Goal: Information Seeking & Learning: Find specific fact

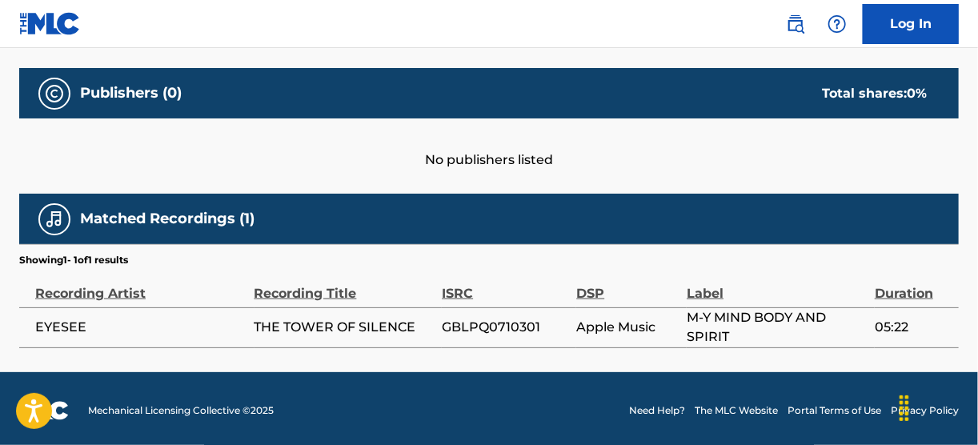
scroll to position [680, 0]
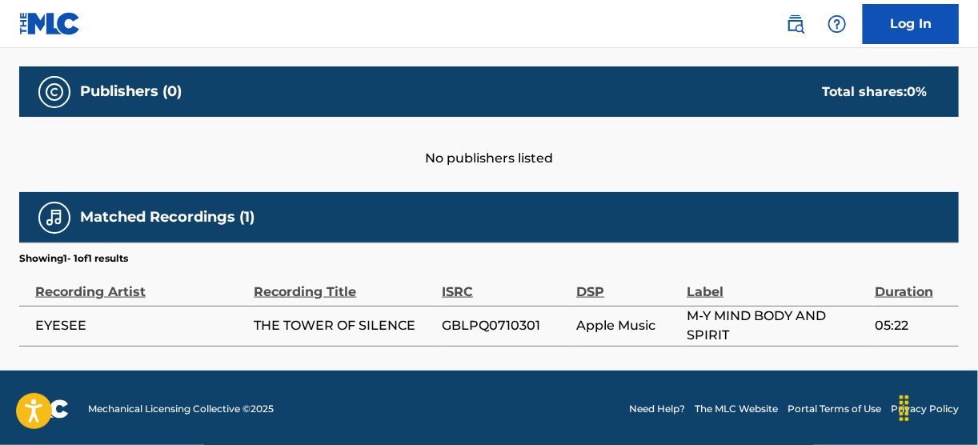
click at [739, 409] on link "The MLC Website" at bounding box center [736, 409] width 83 height 14
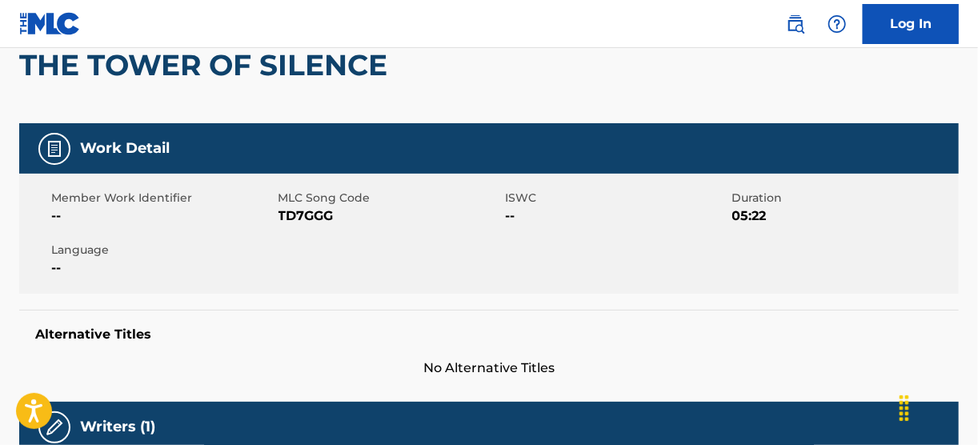
scroll to position [0, 0]
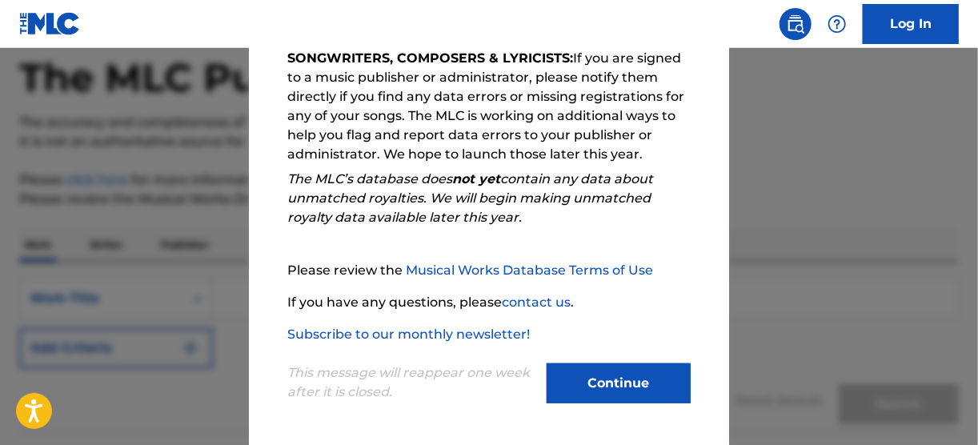
scroll to position [192, 0]
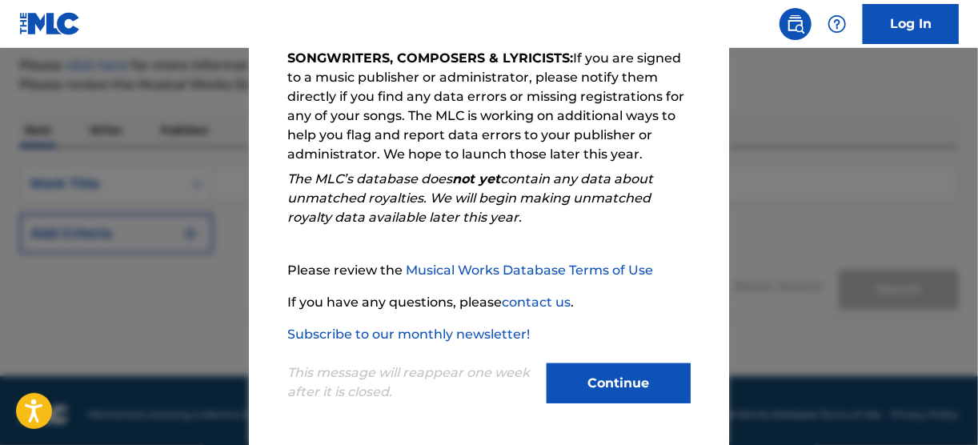
click at [584, 379] on button "Continue" at bounding box center [619, 383] width 144 height 40
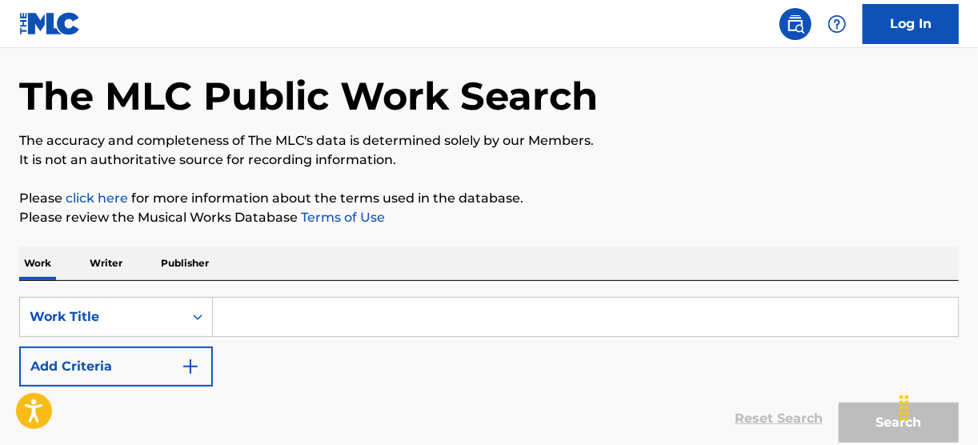
scroll to position [128, 0]
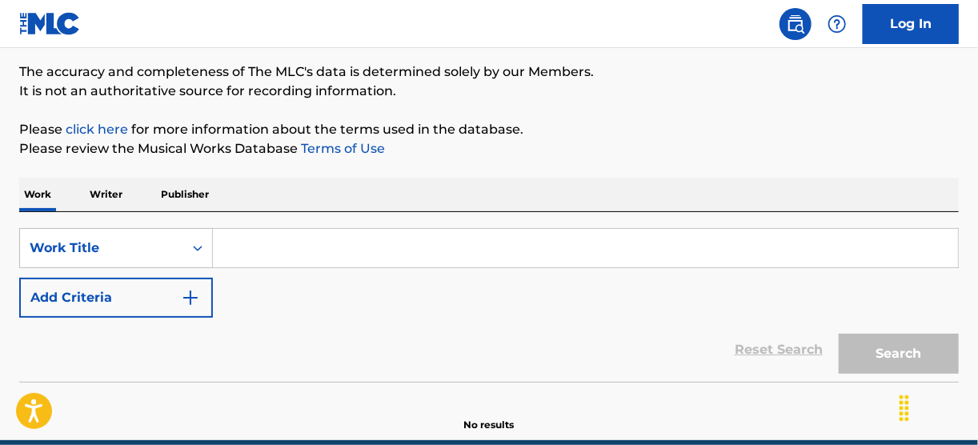
click at [194, 298] on img "Search Form" at bounding box center [190, 297] width 19 height 19
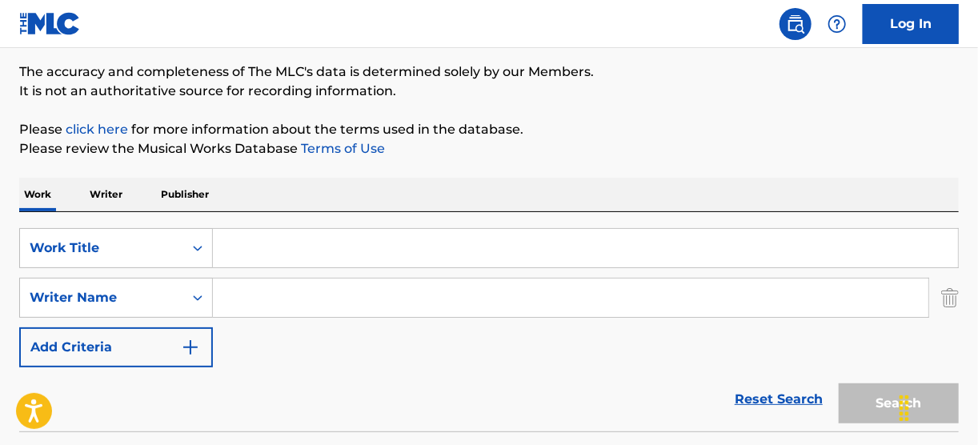
click at [247, 246] on input "Search Form" at bounding box center [585, 248] width 745 height 38
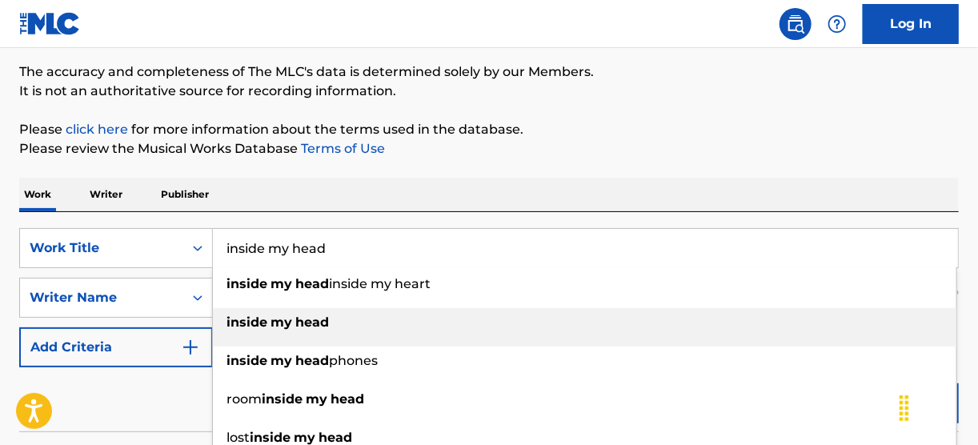
type input "inside my head"
click at [267, 324] on span "Search Form" at bounding box center [268, 322] width 3 height 15
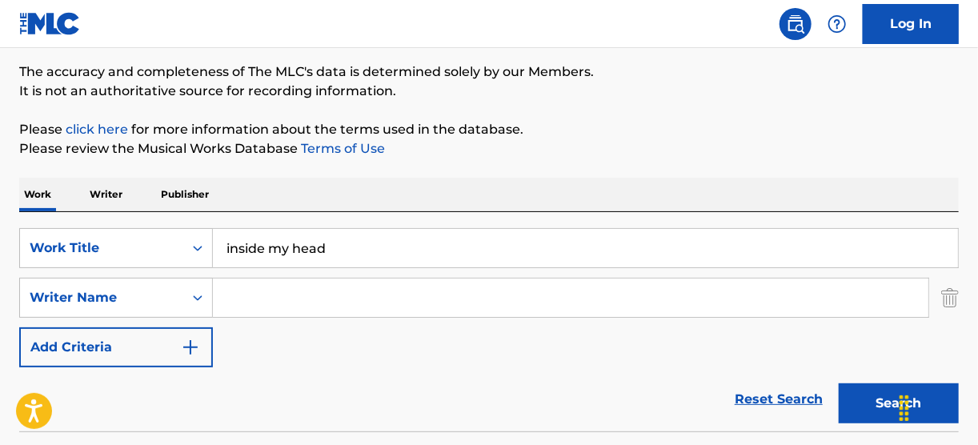
click at [265, 302] on input "Search Form" at bounding box center [570, 297] width 715 height 38
click at [871, 407] on button "Search" at bounding box center [899, 403] width 120 height 40
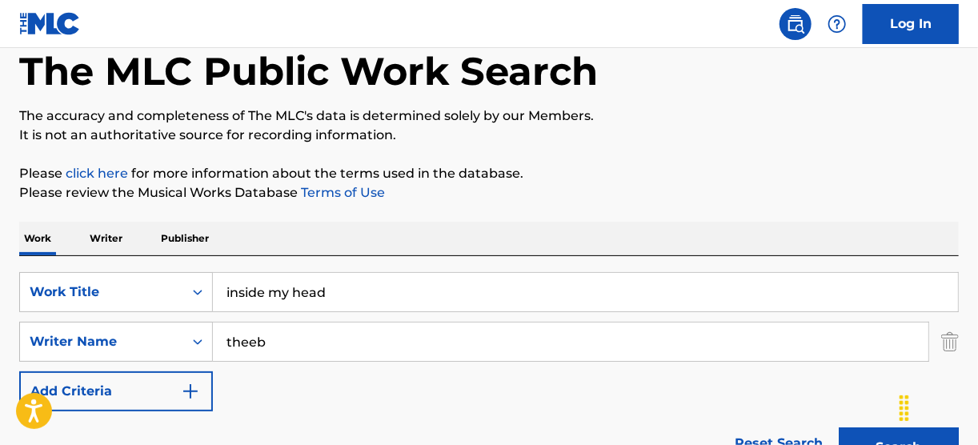
scroll to position [64, 0]
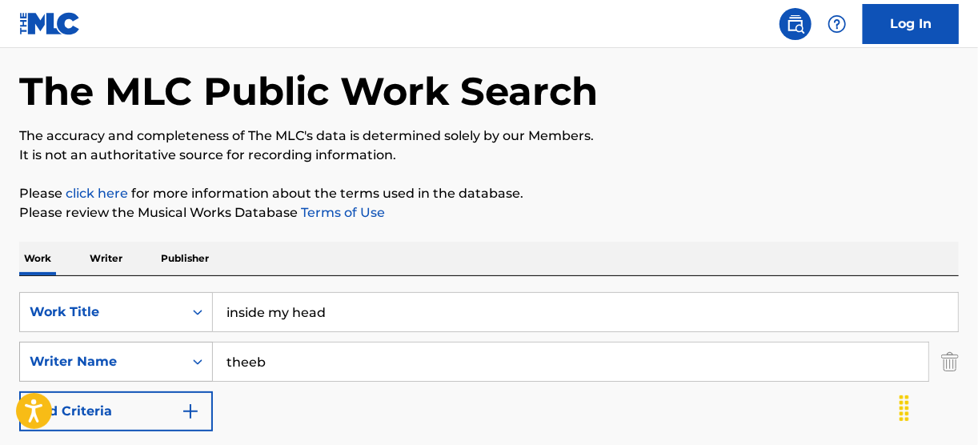
drag, startPoint x: 302, startPoint y: 361, endPoint x: 198, endPoint y: 362, distance: 104.0
click at [198, 362] on div "SearchWithCriteria81eb26c7-b3f5-41e0-9503-ea3c8286c4fb Writer Name theeb" at bounding box center [489, 362] width 940 height 40
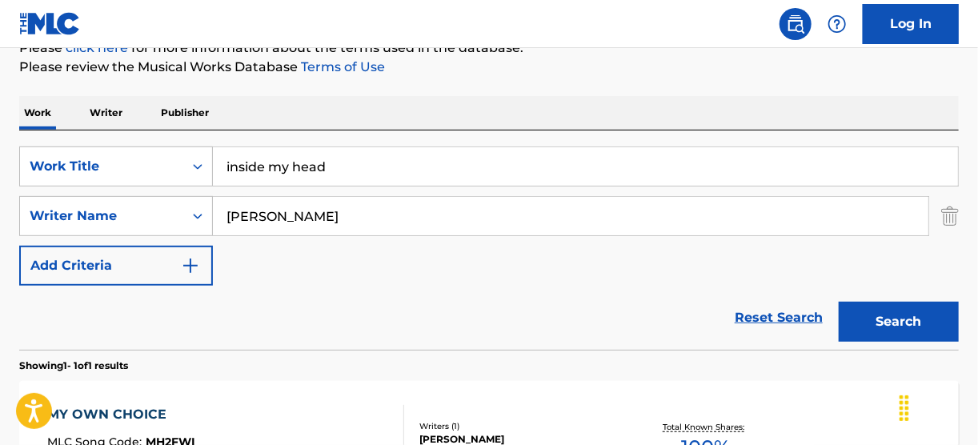
scroll to position [256, 0]
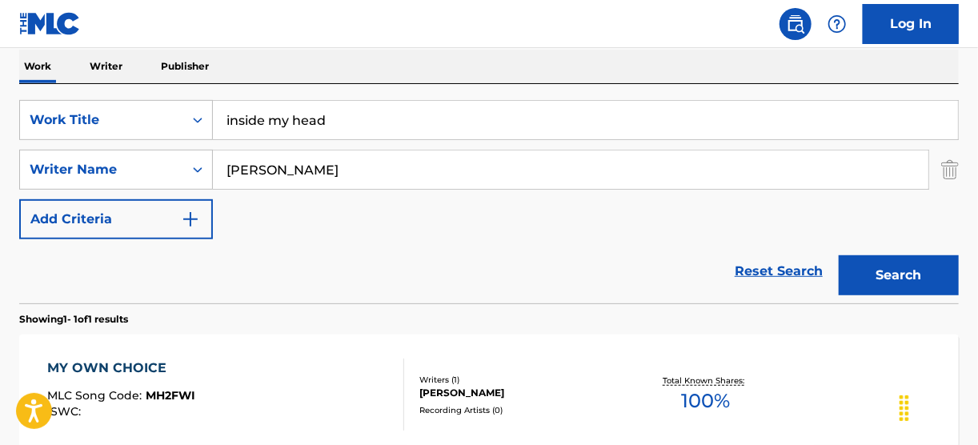
type input "ali saeed"
click at [876, 279] on button "Search" at bounding box center [899, 275] width 120 height 40
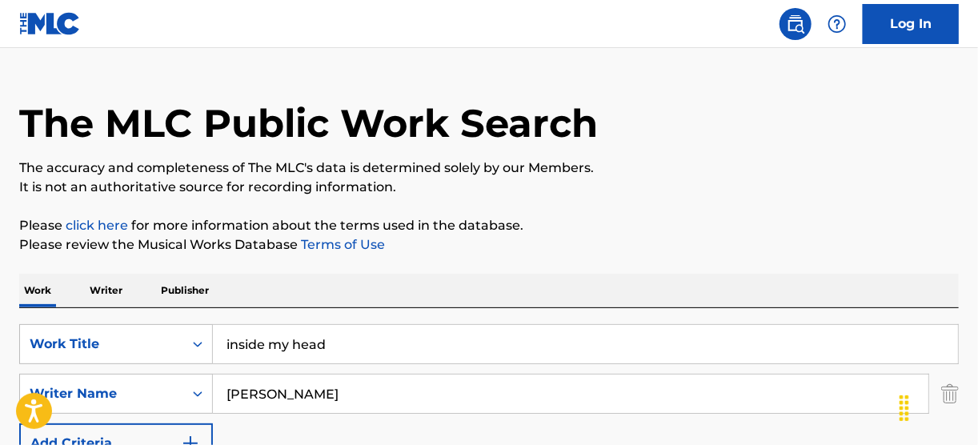
scroll to position [0, 0]
